Goal: Find contact information: Obtain details needed to contact an individual or organization

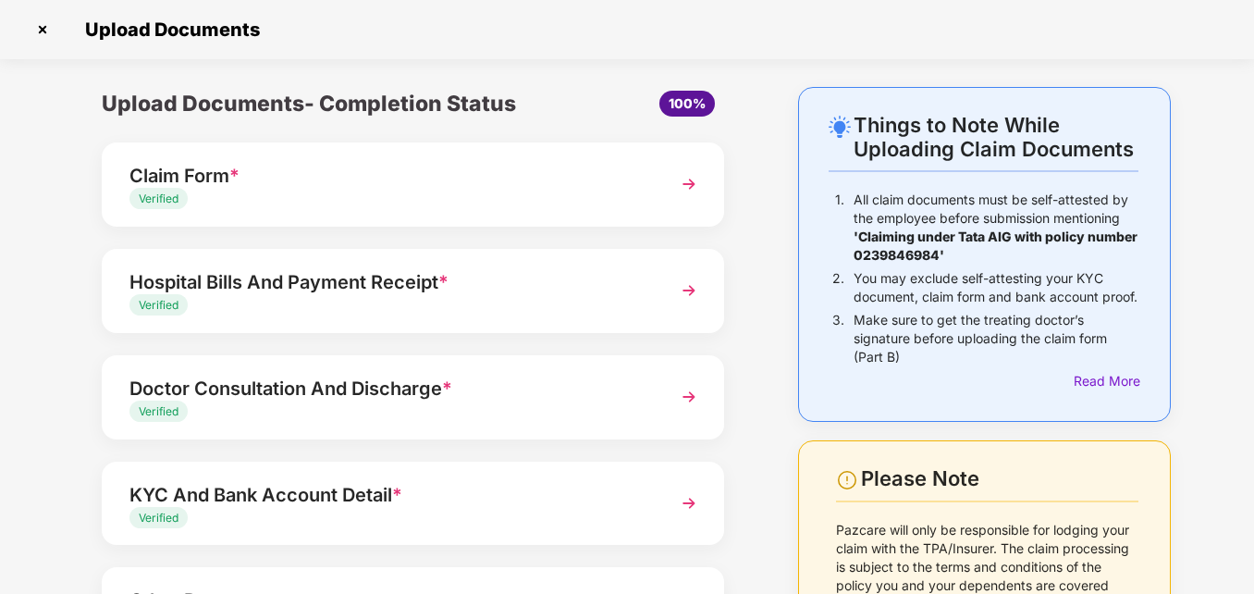
click at [910, 491] on div "Please Note" at bounding box center [999, 478] width 277 height 25
click at [44, 38] on img at bounding box center [43, 30] width 30 height 30
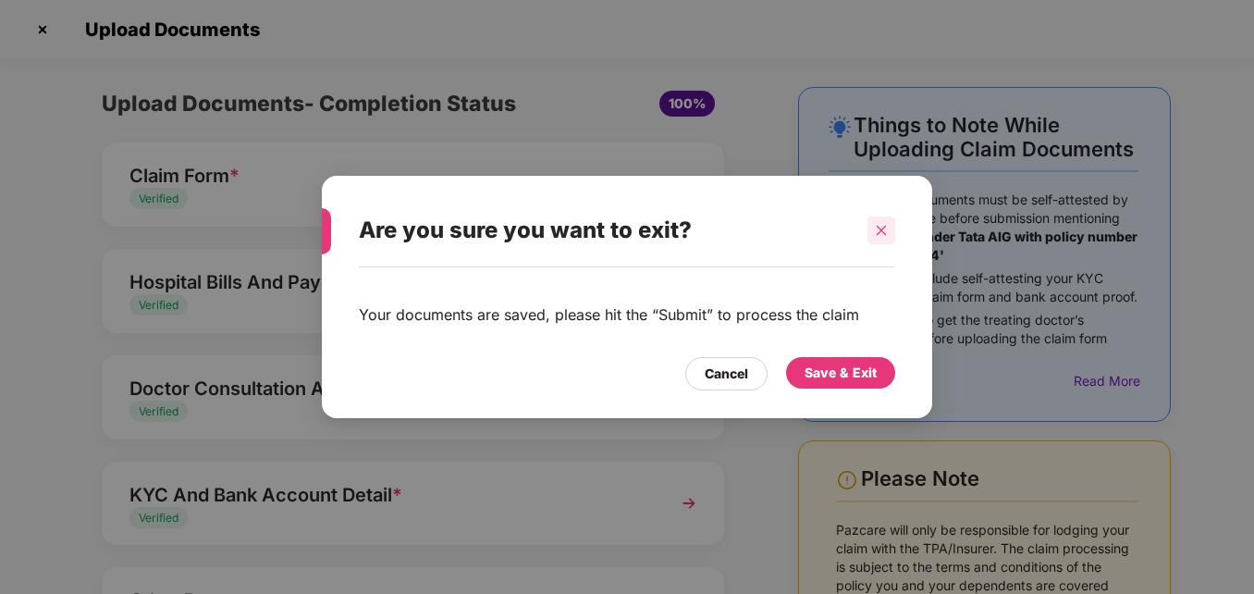
click at [878, 226] on icon "close" at bounding box center [882, 230] width 10 height 10
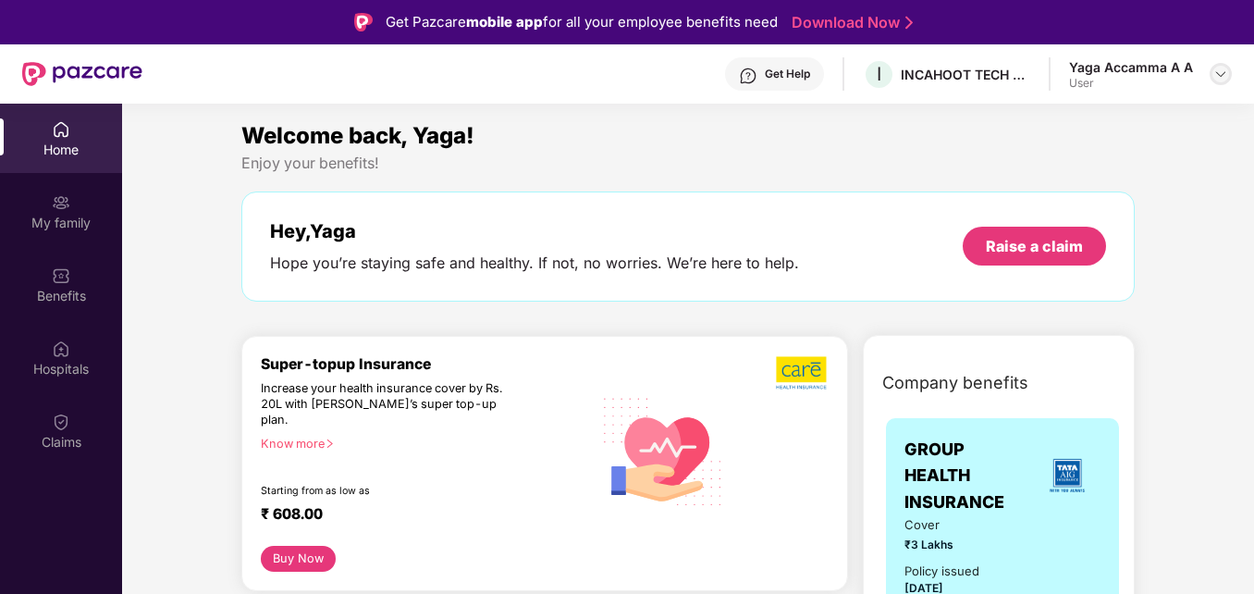
click at [1227, 68] on img at bounding box center [1220, 74] width 15 height 15
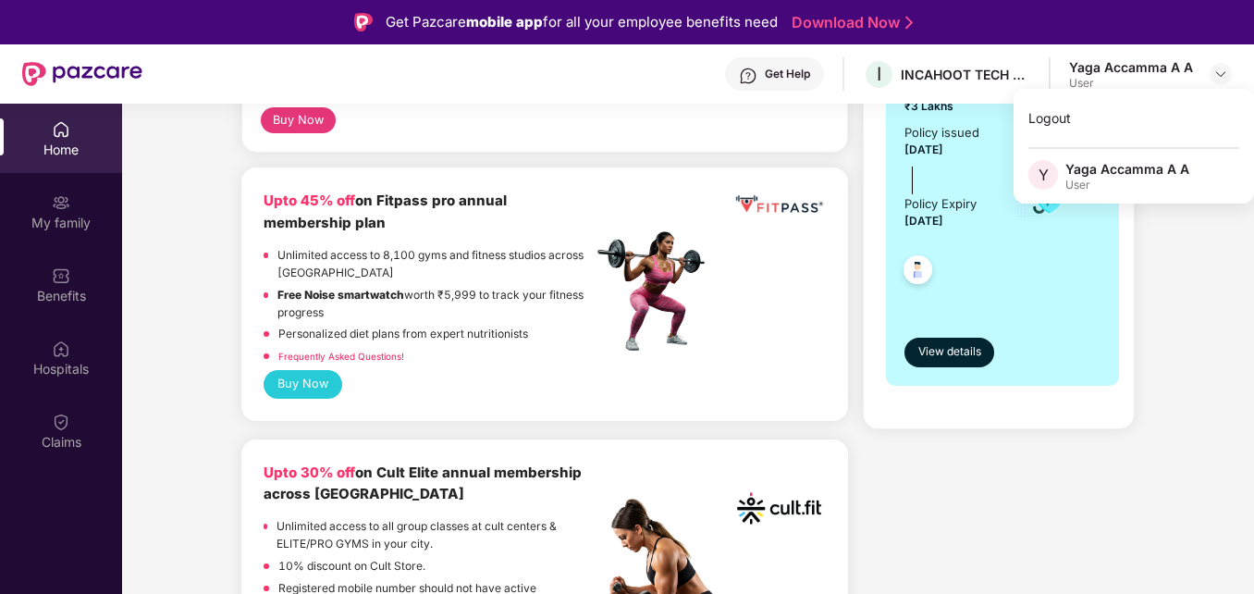
scroll to position [555, 0]
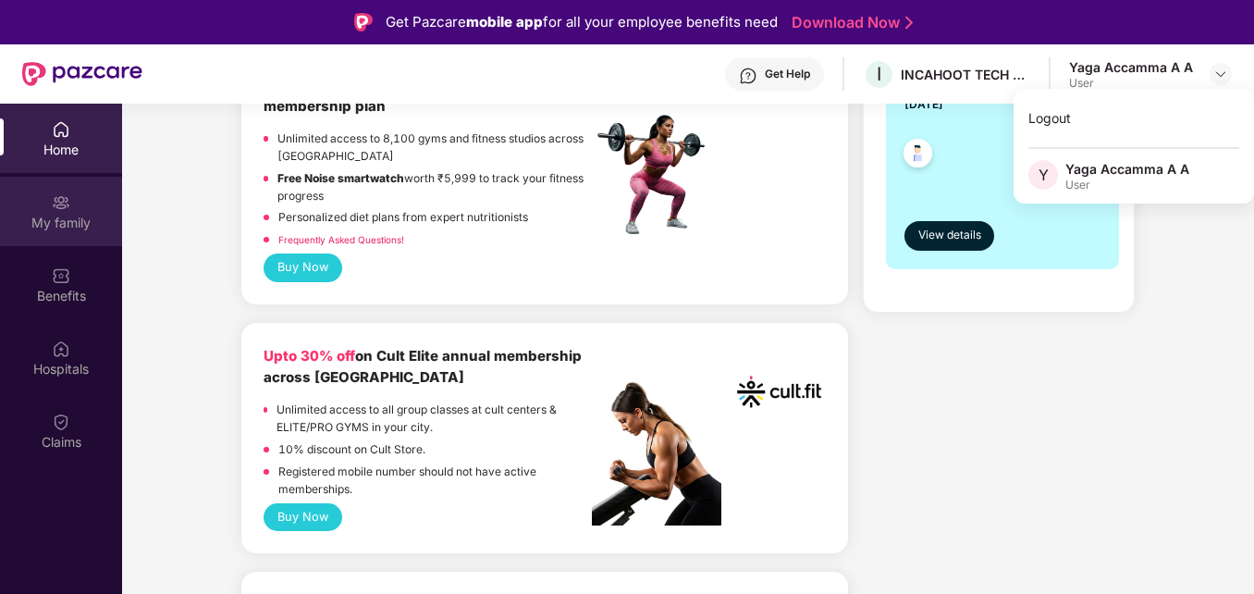
click at [53, 209] on img at bounding box center [61, 202] width 18 height 18
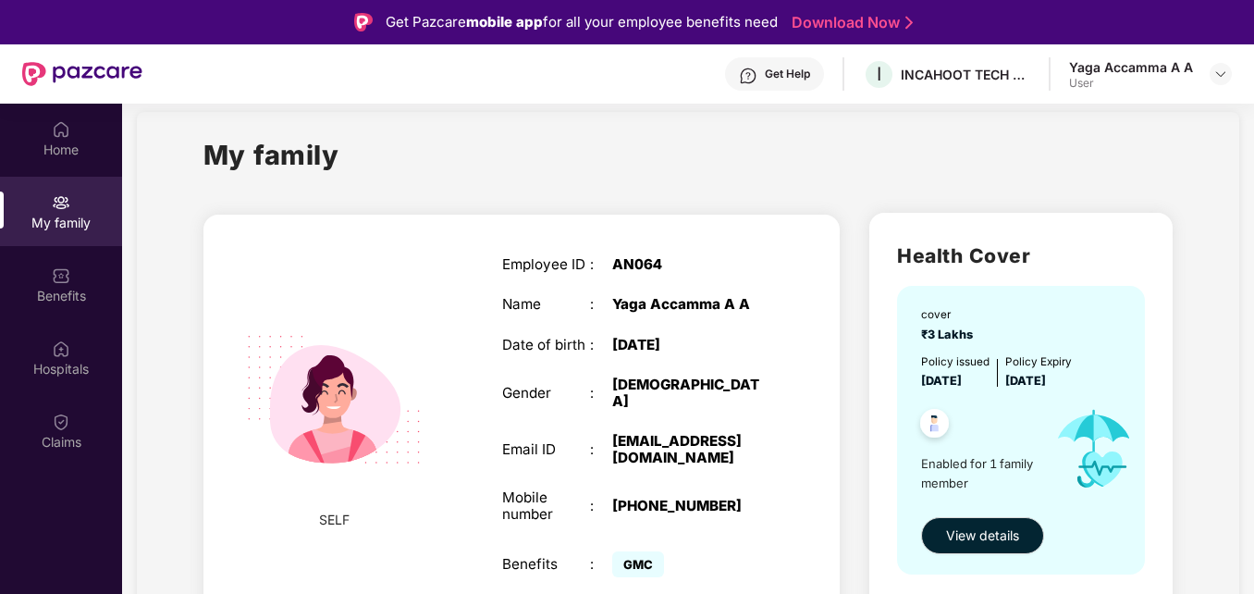
scroll to position [38, 0]
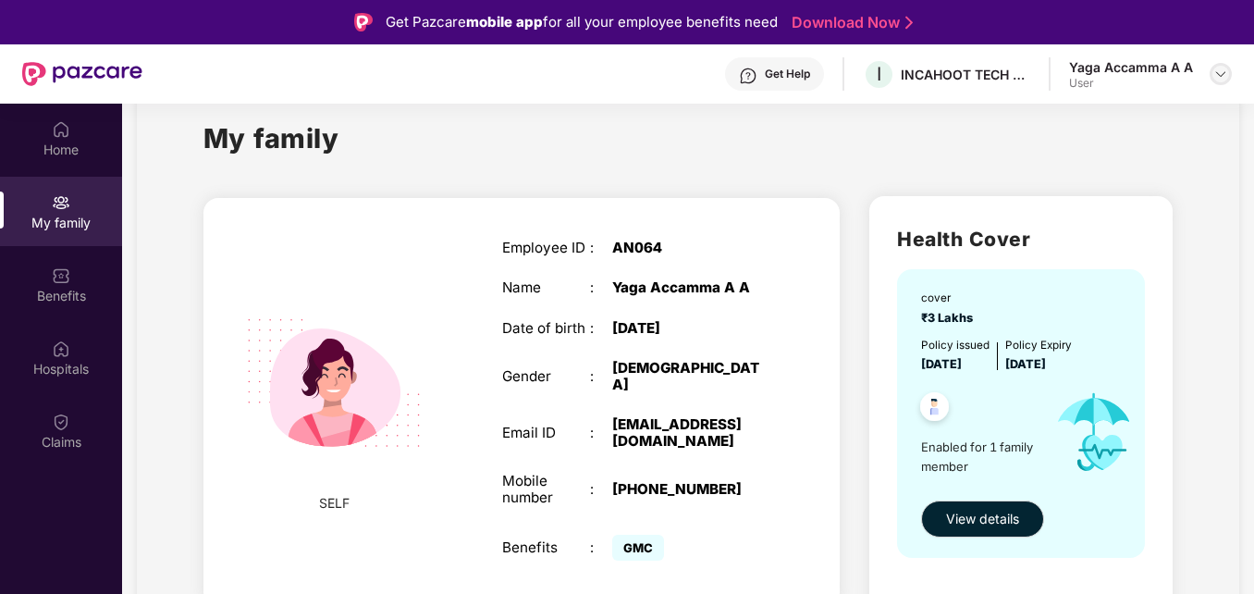
click at [1228, 70] on div at bounding box center [1220, 74] width 22 height 22
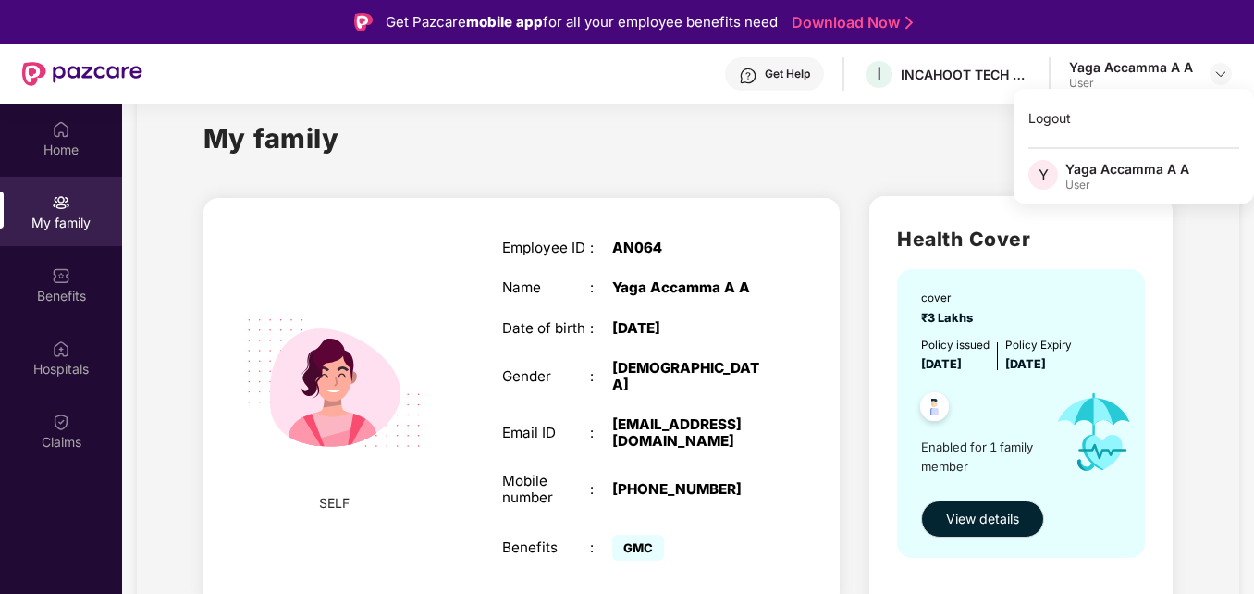
click at [799, 178] on div "My family" at bounding box center [688, 149] width 970 height 64
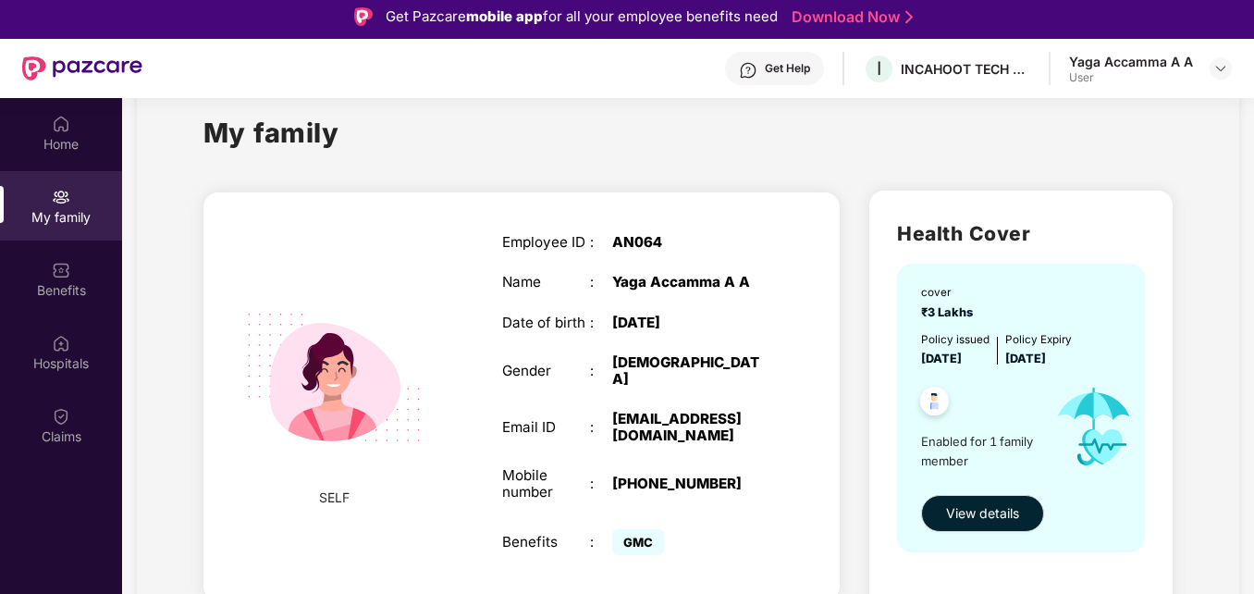
scroll to position [104, 0]
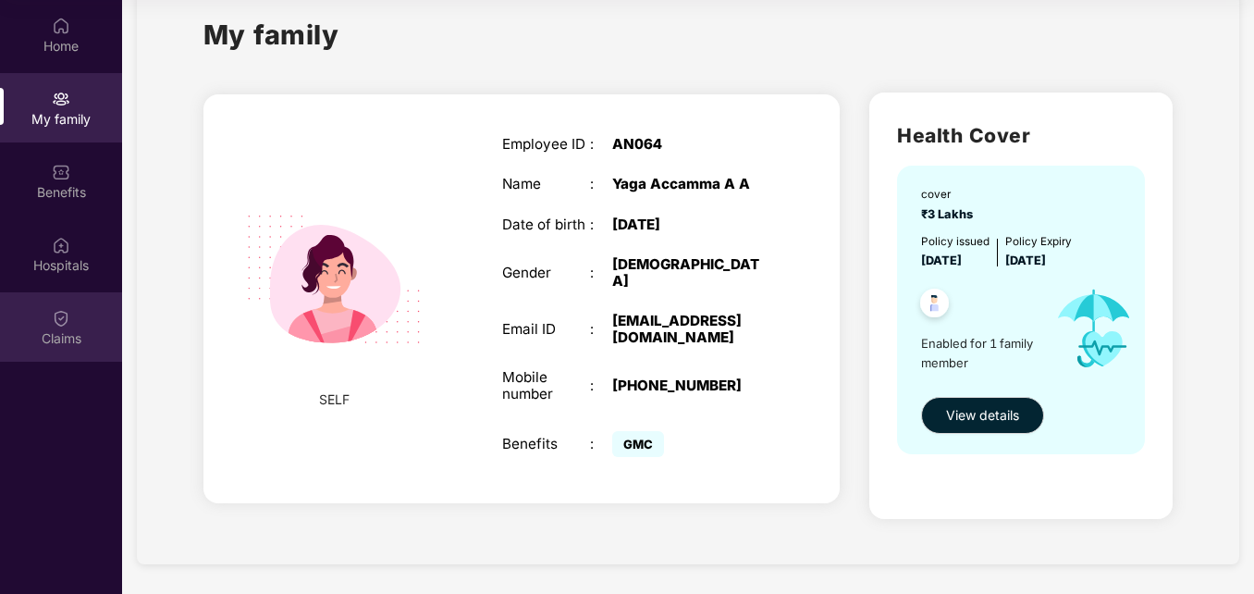
click at [96, 320] on div "Claims" at bounding box center [61, 326] width 122 height 69
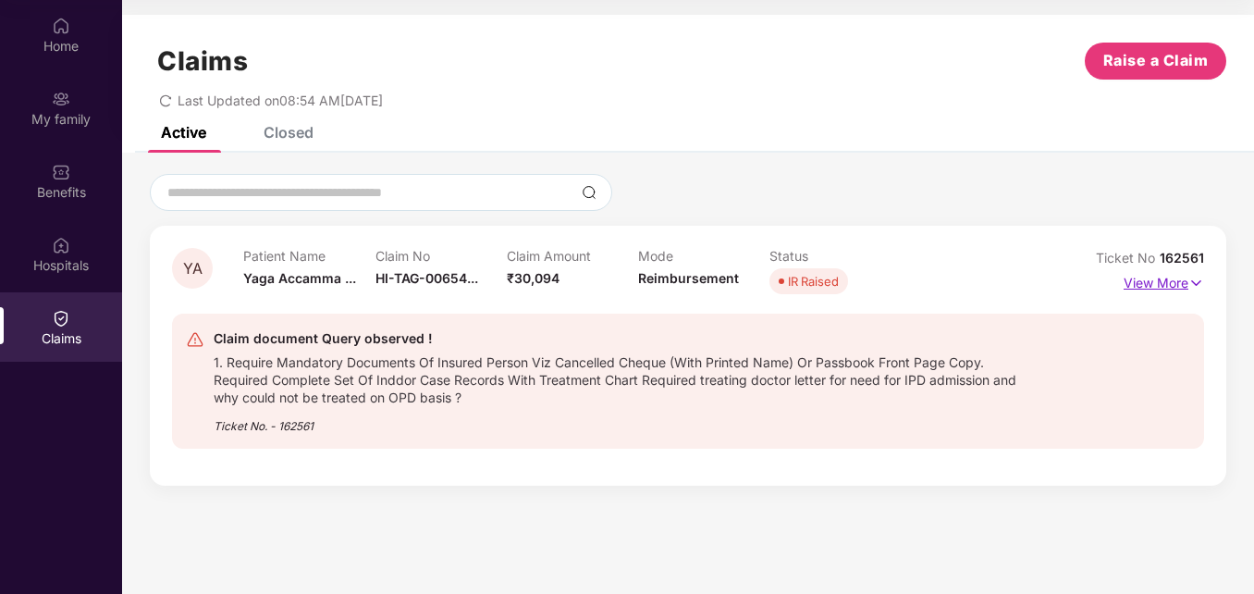
click at [1152, 282] on p "View More" at bounding box center [1163, 280] width 80 height 25
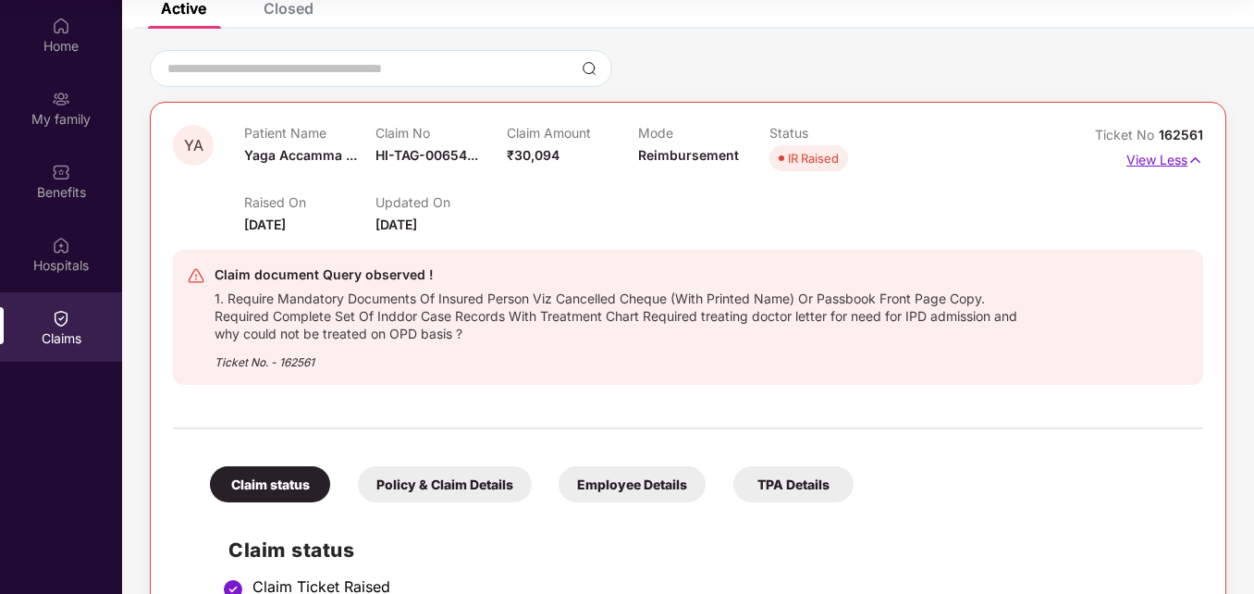
scroll to position [78, 0]
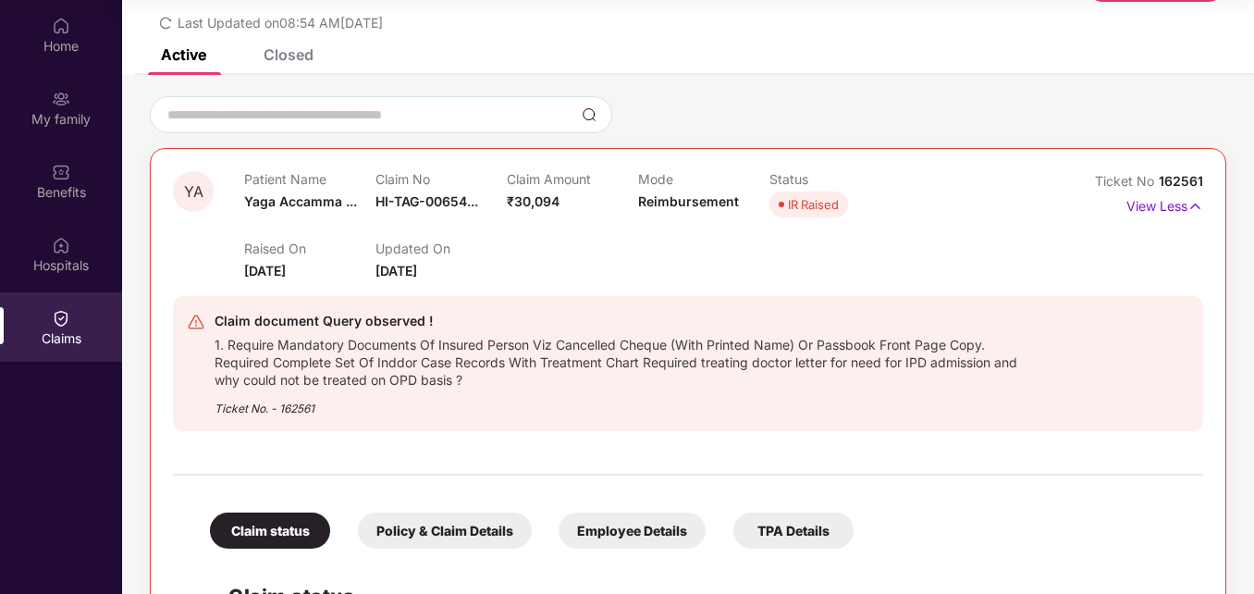
click at [383, 371] on div "1. Require Mandatory Documents Of Insured Person Viz Cancelled Cheque (With Pri…" at bounding box center [618, 360] width 807 height 56
click at [440, 535] on div "Policy & Claim Details" at bounding box center [445, 530] width 174 height 36
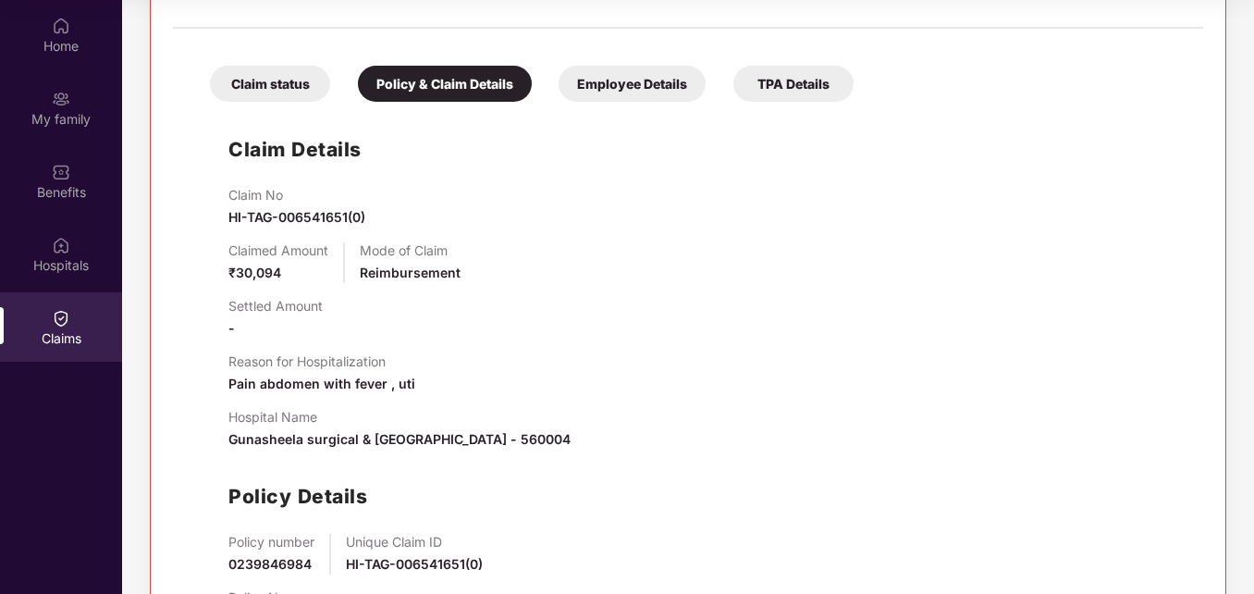
click at [641, 82] on div "Employee Details" at bounding box center [632, 84] width 147 height 36
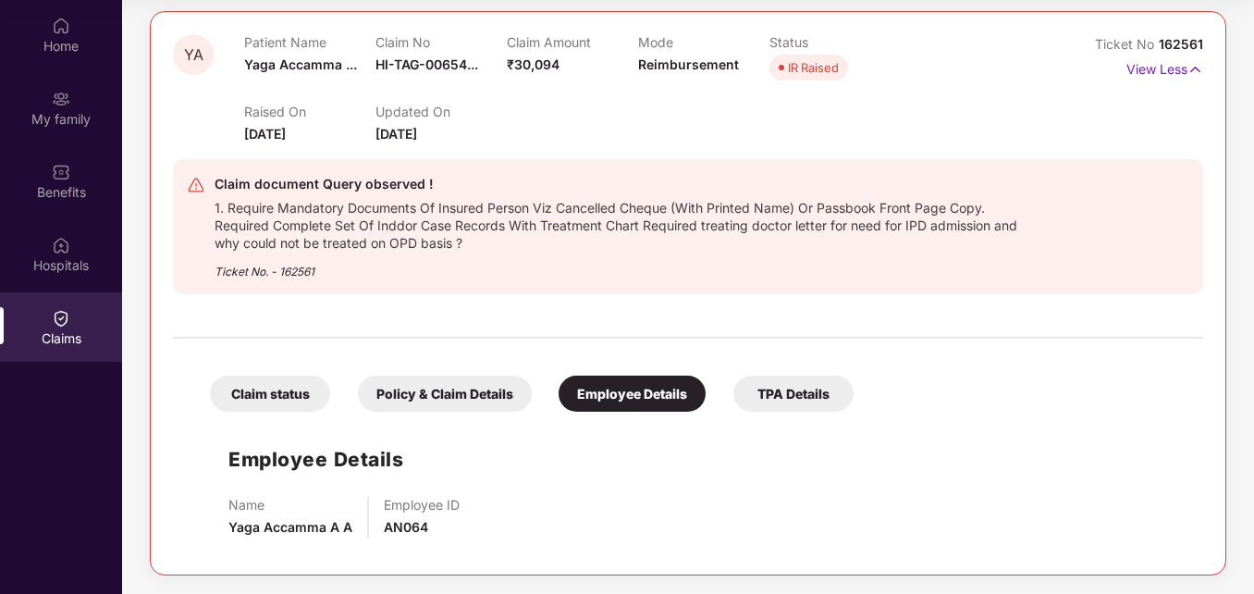
click at [827, 385] on div "TPA Details" at bounding box center [793, 393] width 120 height 36
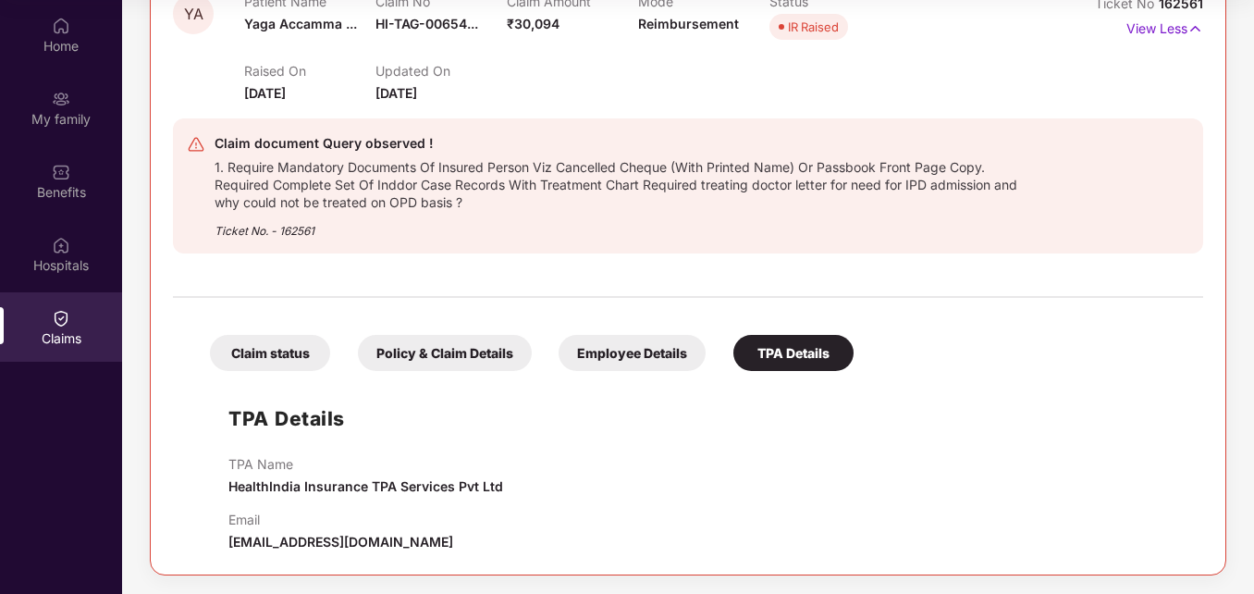
drag, startPoint x: 227, startPoint y: 538, endPoint x: 448, endPoint y: 537, distance: 220.1
click at [448, 537] on div "TPA Details TPA Name HealthIndia Insurance TPA Services Pvt Ltd Email [EMAIL_AD…" at bounding box center [687, 466] width 993 height 172
copy span "[EMAIL_ADDRESS][DOMAIN_NAME]"
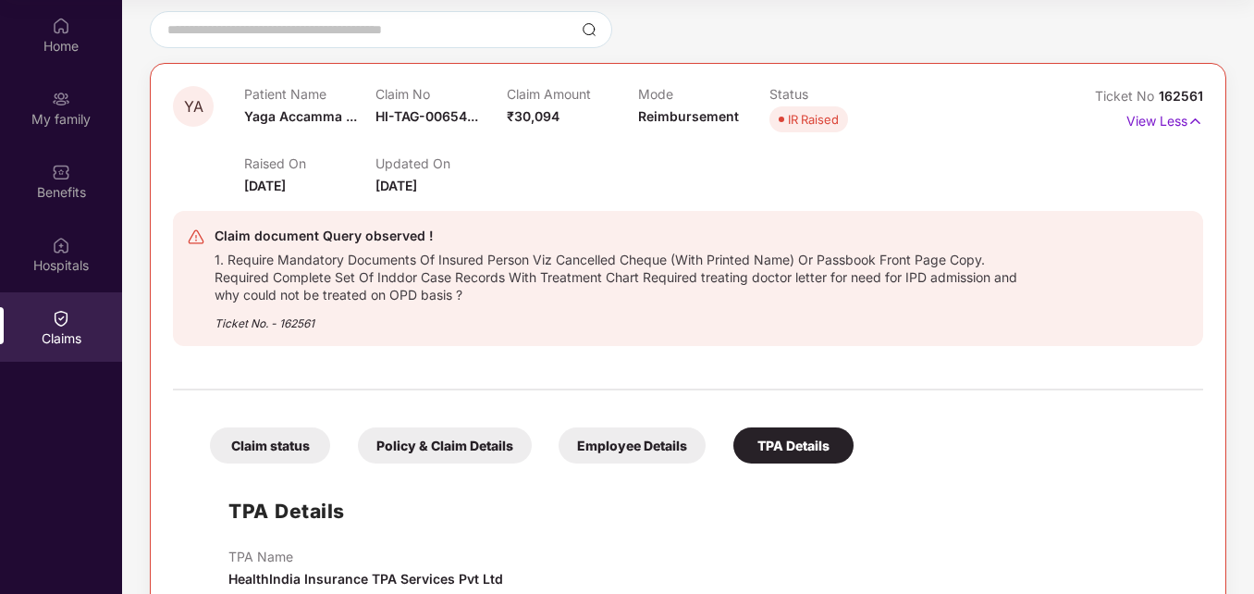
scroll to position [70, 0]
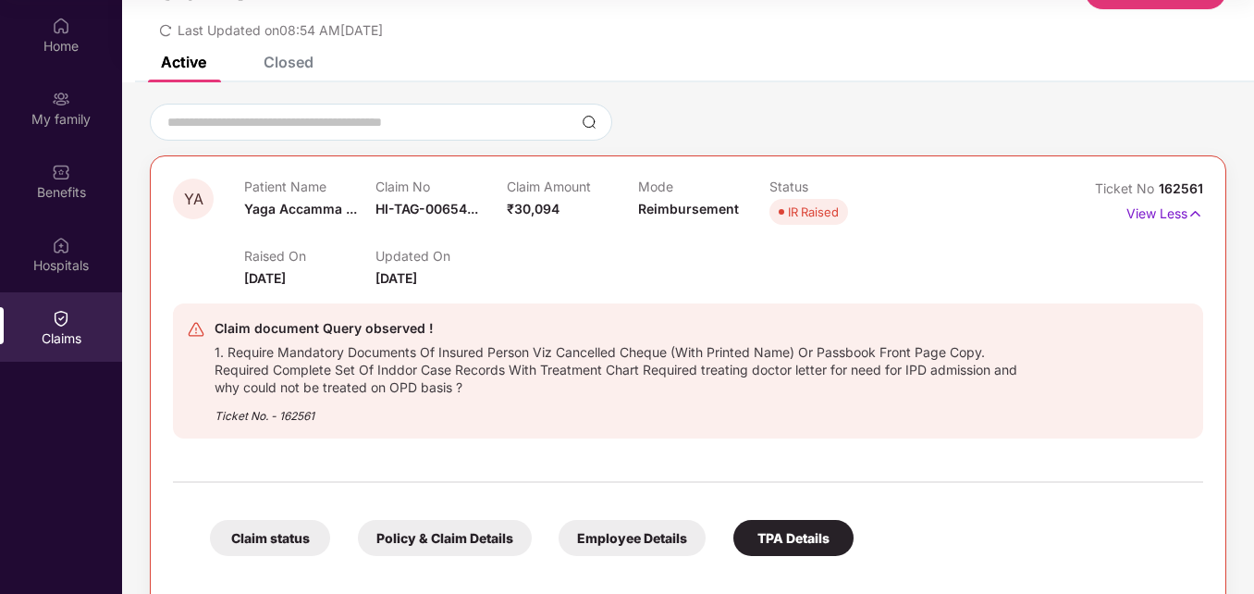
click at [1026, 485] on div at bounding box center [688, 472] width 1030 height 39
